Goal: Transaction & Acquisition: Purchase product/service

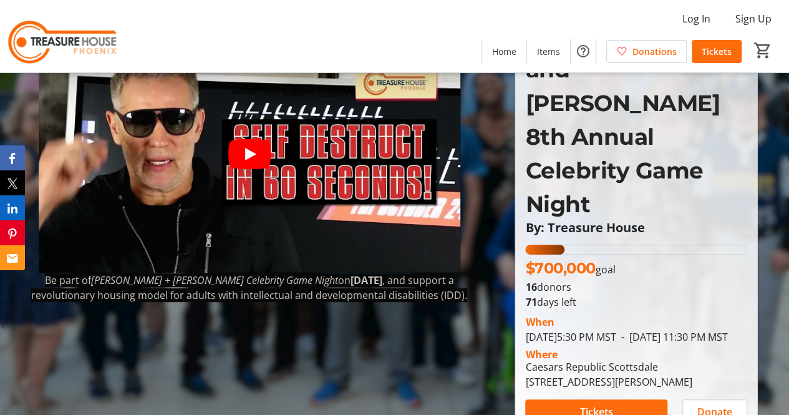
scroll to position [78, 0]
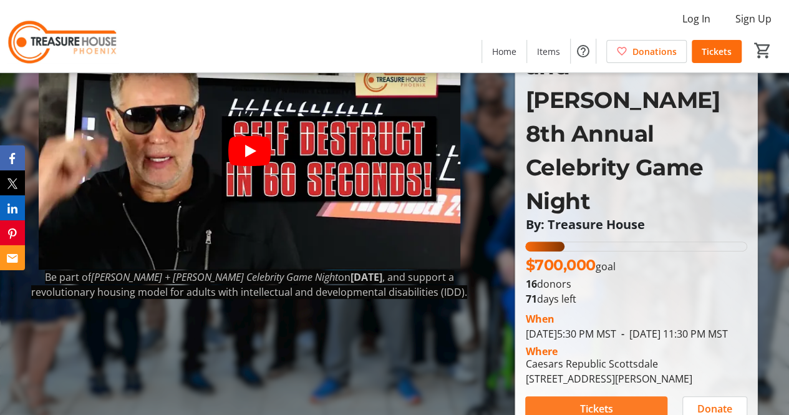
click at [555, 394] on span at bounding box center [596, 409] width 142 height 30
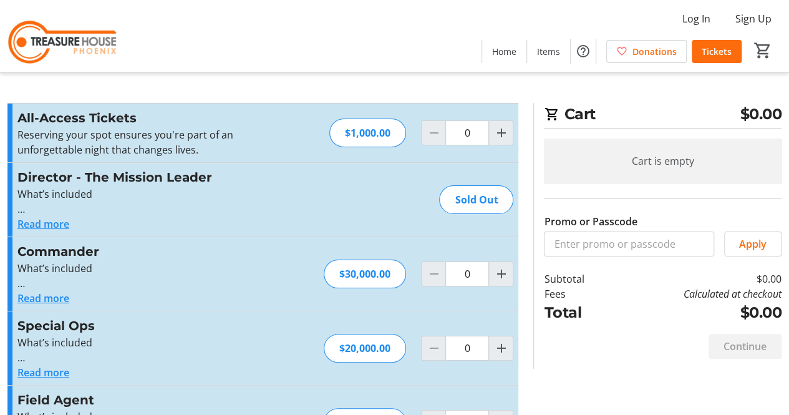
click at [170, 185] on h3 "Director - The Mission Leader" at bounding box center [153, 177] width 273 height 19
click at [58, 224] on button "Read more" at bounding box center [43, 223] width 52 height 15
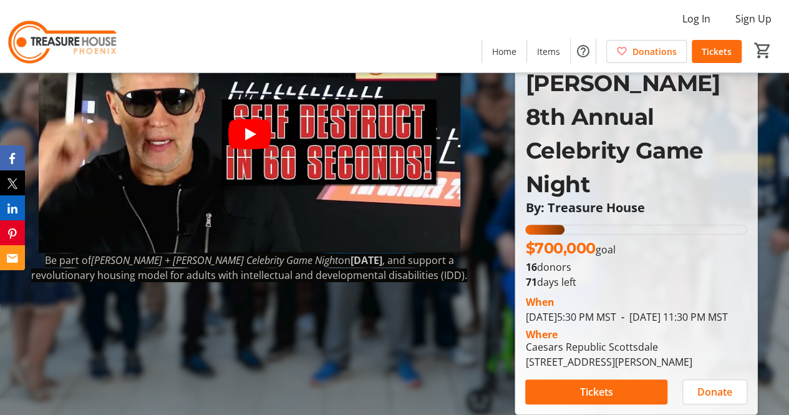
scroll to position [102, 0]
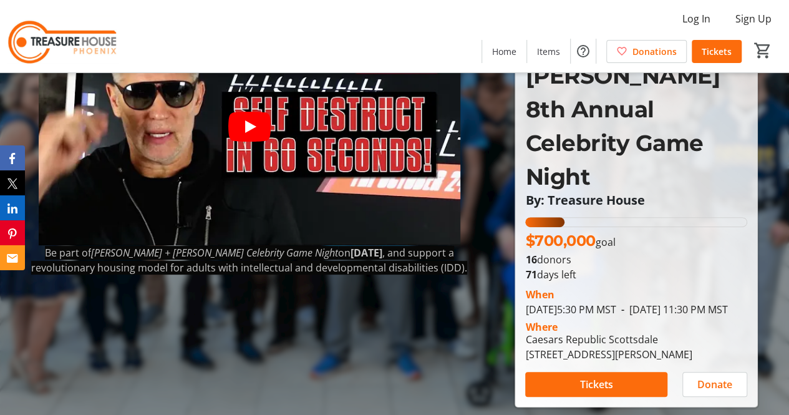
click at [558, 217] on div "17.522135714285714% of fundraising goal reached" at bounding box center [544, 222] width 39 height 10
click at [596, 377] on span "Tickets" at bounding box center [596, 384] width 33 height 15
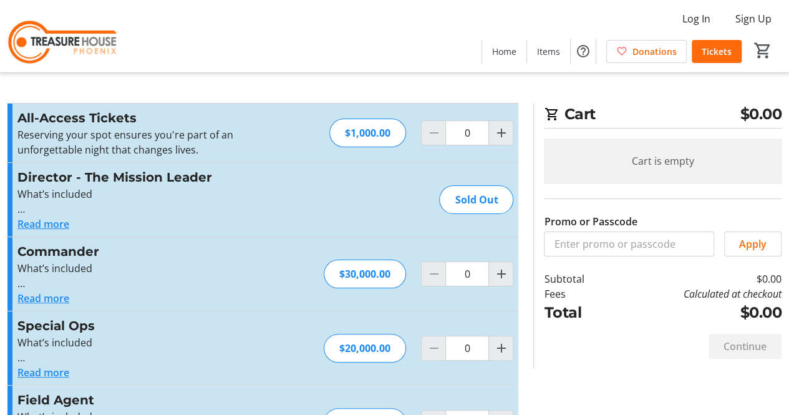
click at [493, 198] on div "Sold Out" at bounding box center [476, 199] width 74 height 29
click at [495, 207] on div "Sold Out" at bounding box center [476, 199] width 74 height 29
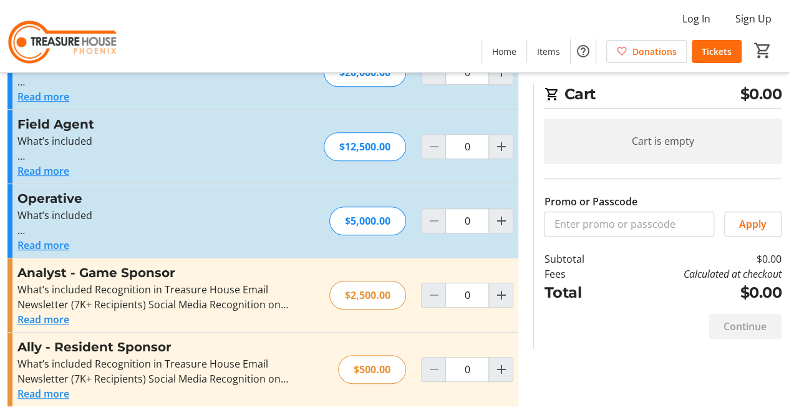
scroll to position [280, 0]
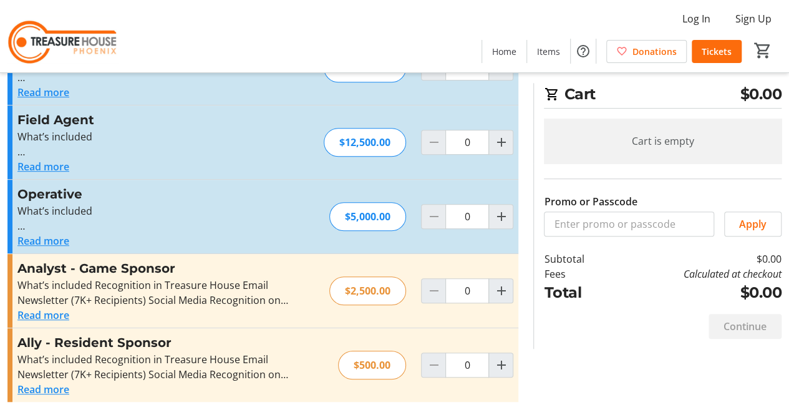
click at [58, 388] on button "Read more" at bounding box center [43, 389] width 52 height 15
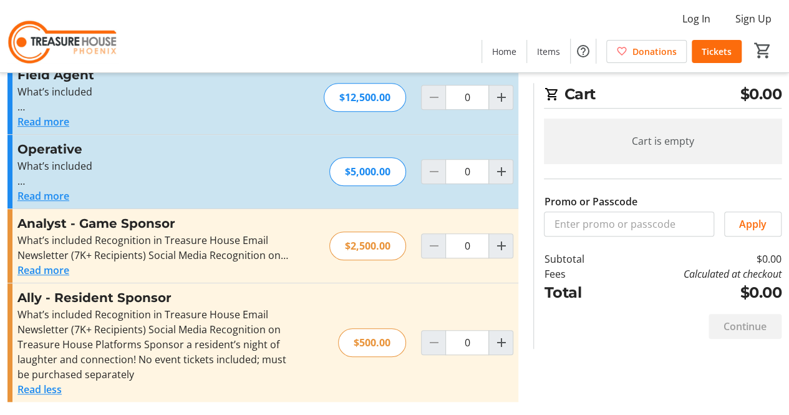
scroll to position [324, 0]
click at [246, 353] on div "What’s included Recognition in Treasure House Email Newsletter (7K+ Recipients)…" at bounding box center [153, 345] width 273 height 75
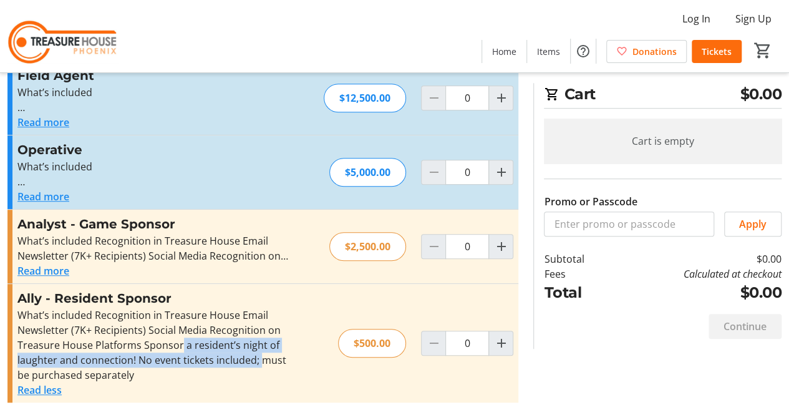
drag, startPoint x: 178, startPoint y: 340, endPoint x: 258, endPoint y: 357, distance: 82.4
click at [258, 357] on div "What’s included Recognition in Treasure House Email Newsletter (7K+ Recipients)…" at bounding box center [153, 345] width 273 height 75
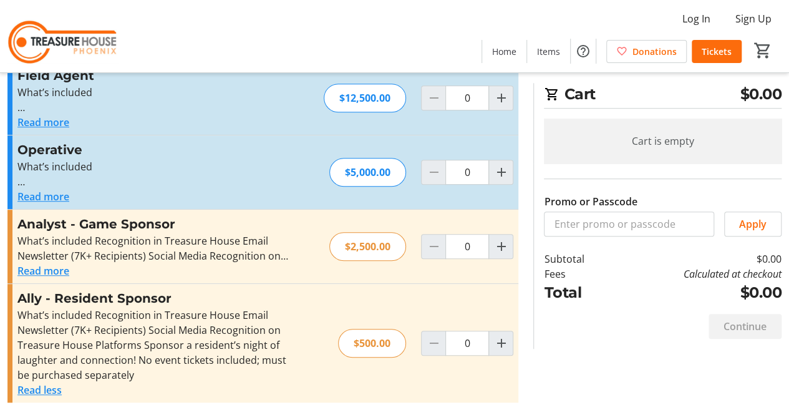
click at [280, 323] on div "What’s included Recognition in Treasure House Email Newsletter (7K+ Recipients)…" at bounding box center [153, 345] width 273 height 75
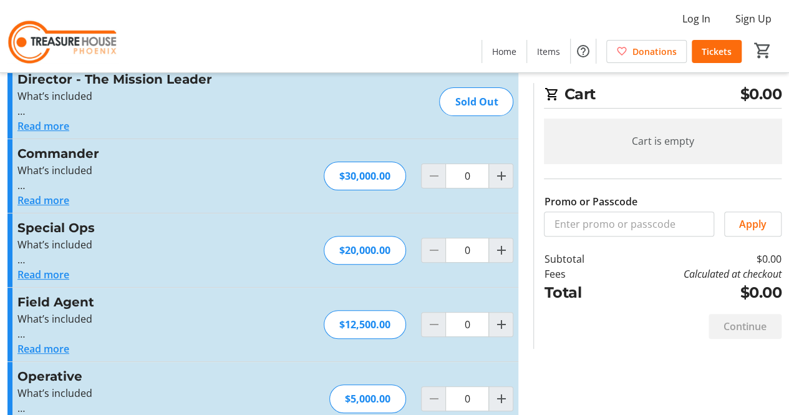
scroll to position [0, 0]
